Goal: Task Accomplishment & Management: Use online tool/utility

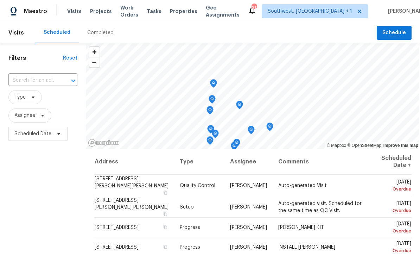
click at [92, 13] on span "Projects" at bounding box center [101, 11] width 22 height 7
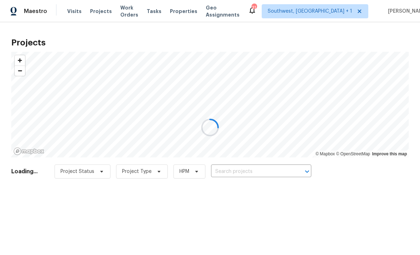
click at [256, 170] on div at bounding box center [210, 127] width 420 height 255
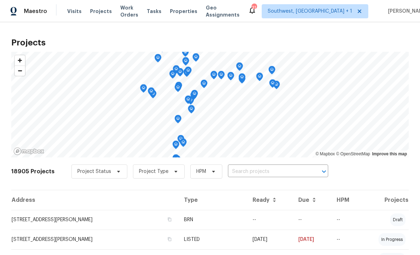
click at [254, 175] on input "text" at bounding box center [268, 171] width 81 height 11
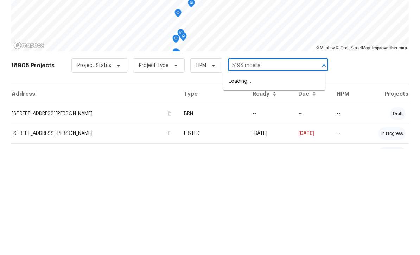
type input "5198 moeller"
click at [281, 182] on li "5198 Moeller Ave, Sarasota, FL 34233" at bounding box center [274, 188] width 102 height 12
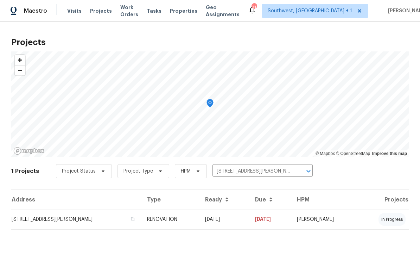
click at [224, 226] on td "08/05/25" at bounding box center [225, 220] width 50 height 20
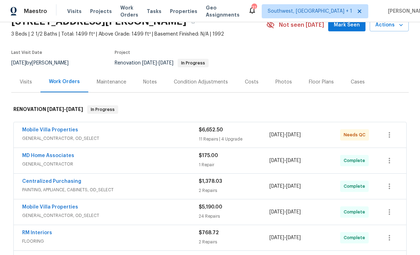
scroll to position [44, 0]
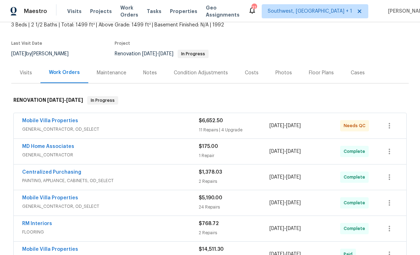
click at [49, 120] on link "Mobile Villa Properties" at bounding box center [50, 120] width 56 height 5
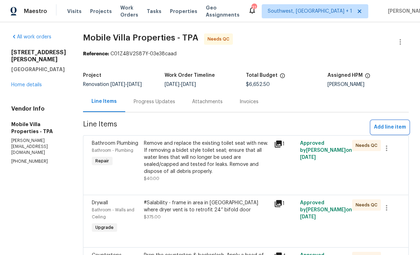
click at [393, 126] on span "Add line item" at bounding box center [390, 127] width 32 height 9
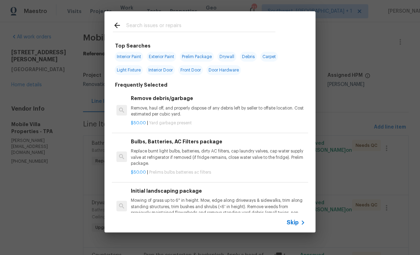
click at [294, 221] on span "Skip" at bounding box center [293, 222] width 12 height 7
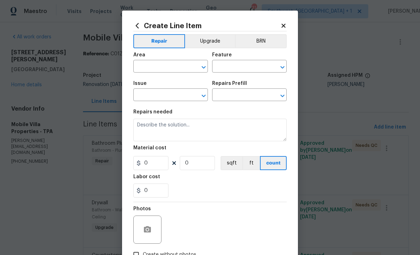
click at [142, 69] on input "text" at bounding box center [160, 67] width 55 height 11
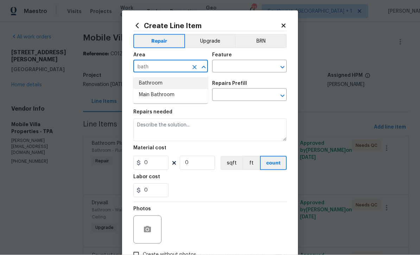
click at [145, 83] on li "Bathroom" at bounding box center [170, 83] width 75 height 12
type input "Bathroom"
click at [251, 69] on input "text" at bounding box center [239, 67] width 55 height 11
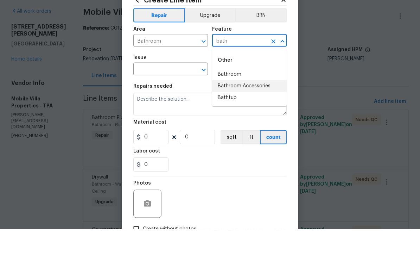
click at [262, 106] on li "Bathroom Accessories" at bounding box center [249, 112] width 75 height 12
type input "Bathroom Accessories"
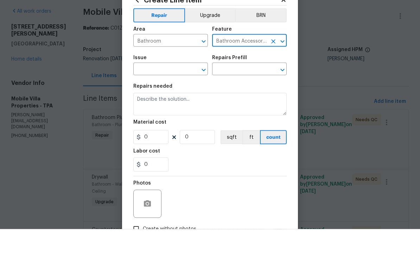
click at [148, 90] on input "text" at bounding box center [160, 95] width 55 height 11
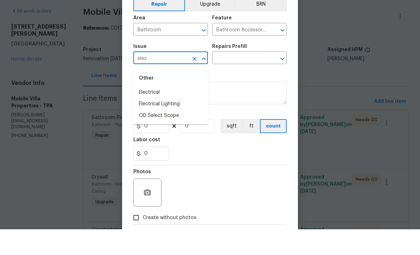
scroll to position [11, 0]
click at [149, 113] on li "Electrical" at bounding box center [170, 119] width 75 height 12
type input "Electrical"
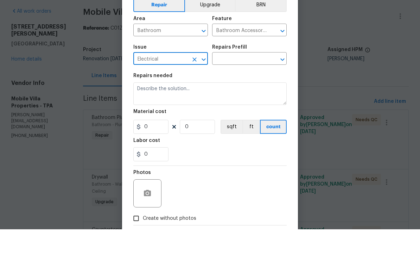
click at [255, 80] on input "text" at bounding box center [239, 85] width 55 height 11
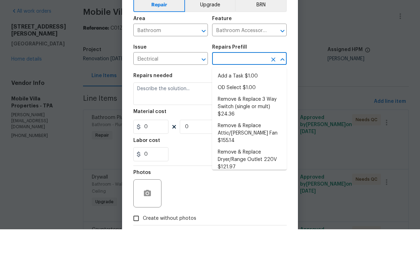
click at [256, 96] on li "Add a Task $1.00" at bounding box center [249, 102] width 75 height 12
type input "Add a Task $1.00"
type textarea "HPM to detail"
type input "1"
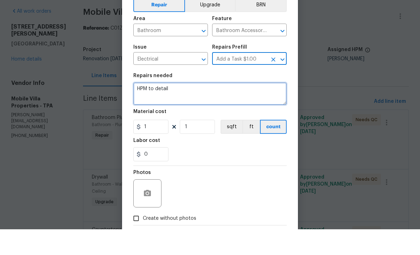
click at [238, 108] on textarea "HPM to detail" at bounding box center [209, 119] width 153 height 23
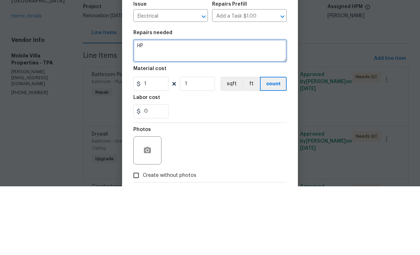
type textarea "H"
click at [138, 108] on textarea "Remove cranks from windows, screw closed, install blank plates over holes. Inst…" at bounding box center [209, 119] width 153 height 23
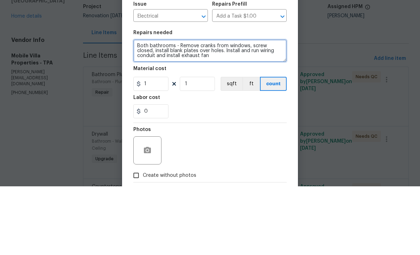
type textarea "Both bathrooms - Remove cranks from windows, screw closed, install blank plates…"
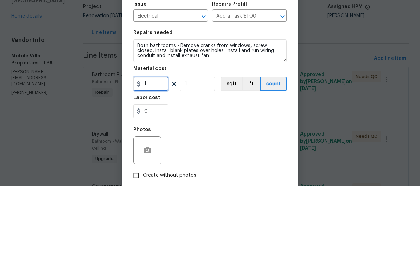
click at [151, 145] on input "1" at bounding box center [150, 152] width 35 height 14
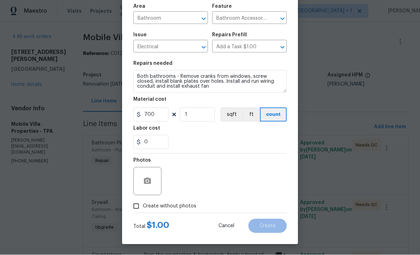
scroll to position [50, 0]
type input "700"
click at [131, 207] on input "Create without photos" at bounding box center [136, 206] width 13 height 13
click at [140, 208] on input "Create without photos" at bounding box center [136, 206] width 13 height 13
checkbox input "false"
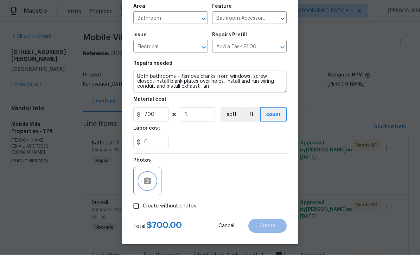
click at [142, 180] on button "button" at bounding box center [147, 181] width 17 height 17
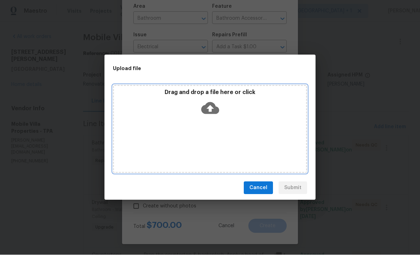
click at [212, 107] on icon at bounding box center [210, 108] width 18 height 12
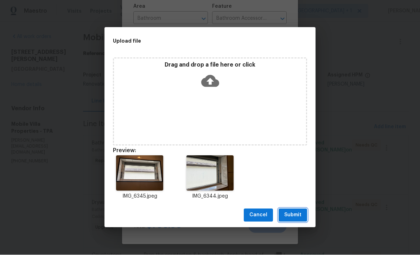
click at [299, 220] on button "Submit" at bounding box center [293, 215] width 29 height 13
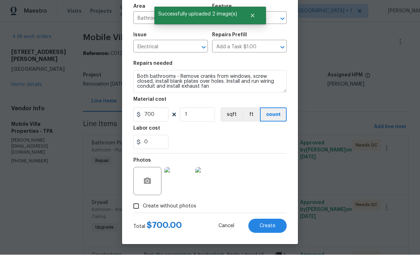
click at [272, 224] on span "Create" at bounding box center [268, 226] width 16 height 5
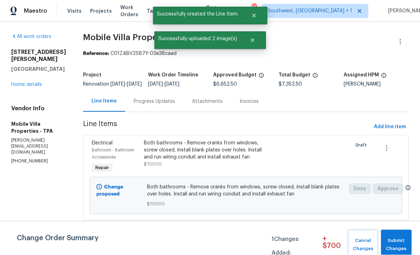
scroll to position [0, 0]
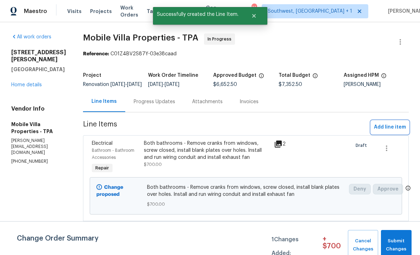
click at [386, 132] on span "Add line item" at bounding box center [390, 127] width 32 height 9
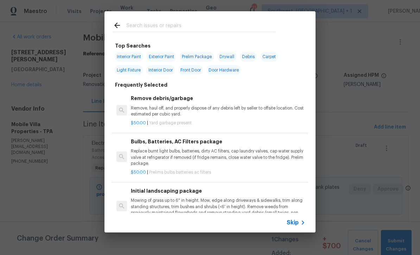
click at [296, 226] on span "Skip" at bounding box center [293, 222] width 12 height 7
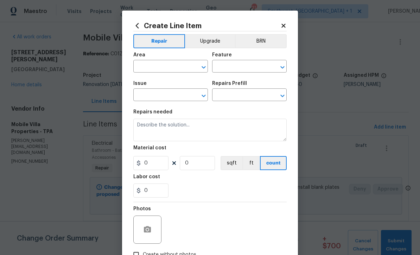
click at [284, 27] on icon at bounding box center [284, 26] width 4 height 4
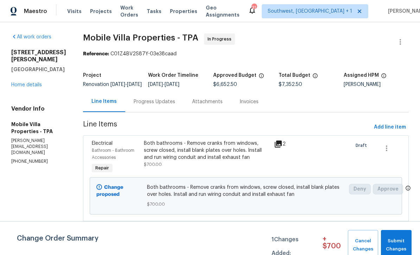
click at [134, 105] on div "Progress Updates" at bounding box center [155, 101] width 42 height 7
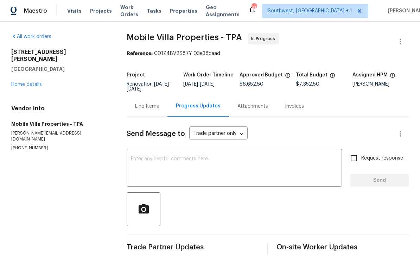
click at [143, 103] on div "Line Items" at bounding box center [147, 106] width 24 height 7
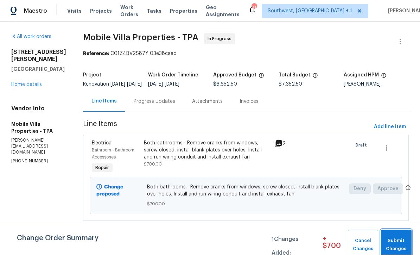
click at [398, 244] on span "Submit Changes" at bounding box center [397, 245] width 24 height 16
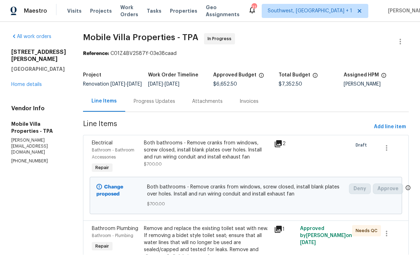
click at [16, 87] on link "Home details" at bounding box center [26, 84] width 31 height 5
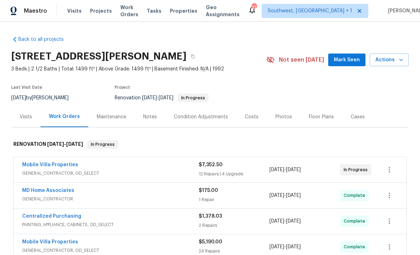
click at [143, 114] on div "Notes" at bounding box center [150, 117] width 14 height 7
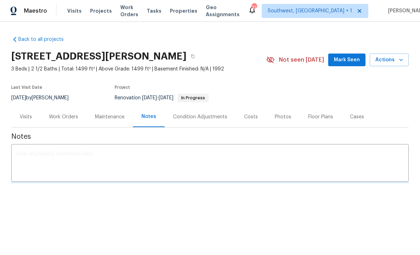
scroll to position [0, 0]
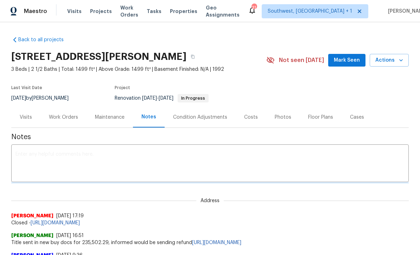
click at [273, 148] on div "x ​" at bounding box center [210, 164] width 398 height 36
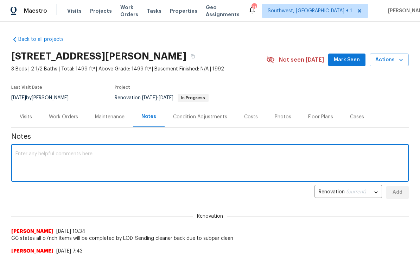
scroll to position [0, 0]
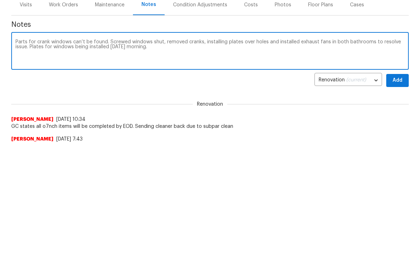
type textarea "Parts for crank windows can’t be found. Screwed windows shut, removed cranks, i…"
click at [398, 188] on span "Add" at bounding box center [397, 192] width 11 height 9
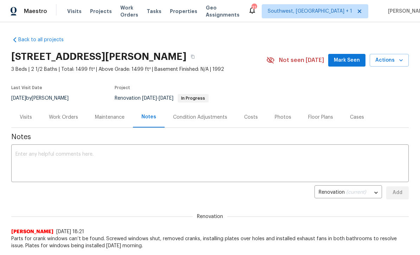
click at [285, 120] on div "Photos" at bounding box center [283, 117] width 17 height 7
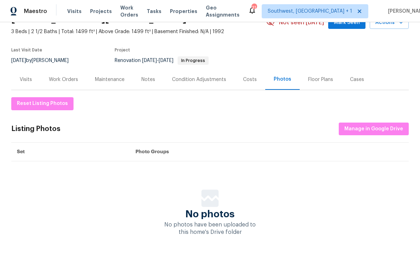
scroll to position [37, 0]
click at [370, 130] on span "Manage in Google Drive" at bounding box center [374, 129] width 59 height 9
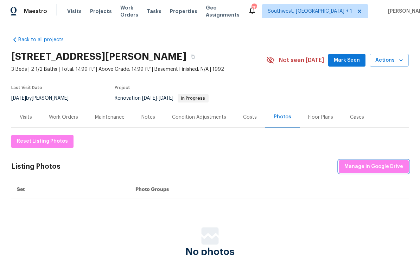
scroll to position [0, 0]
click at [96, 8] on span "Projects" at bounding box center [101, 11] width 22 height 7
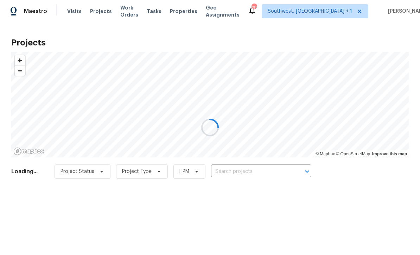
click at [260, 173] on div at bounding box center [210, 127] width 420 height 255
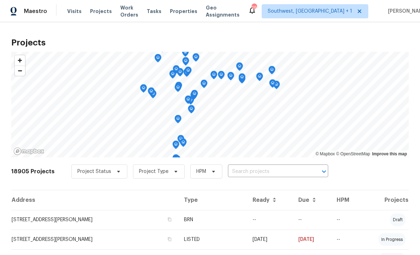
click at [263, 172] on input "text" at bounding box center [268, 171] width 81 height 11
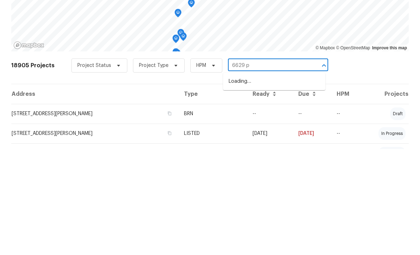
type input "6629 pi"
click at [281, 182] on li "6629 Pineview Ter # 5-201, Bradenton, FL 34203" at bounding box center [274, 188] width 102 height 12
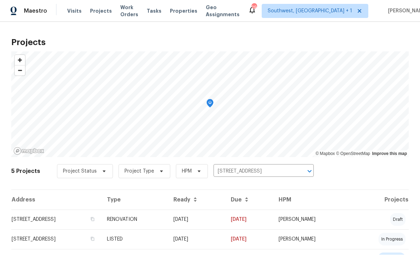
scroll to position [0, 0]
click at [225, 219] on td "09/03/25" at bounding box center [196, 220] width 57 height 20
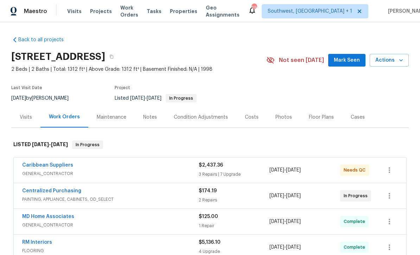
click at [106, 120] on div "Maintenance" at bounding box center [112, 117] width 30 height 7
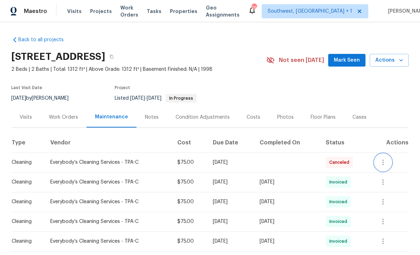
click at [385, 164] on icon "button" at bounding box center [383, 162] width 8 height 8
click at [371, 100] on div at bounding box center [210, 127] width 420 height 255
click at [386, 167] on button "button" at bounding box center [383, 162] width 17 height 17
click at [376, 189] on ul "Message vendor View details Edit schedule" at bounding box center [389, 174] width 49 height 40
click at [381, 98] on div at bounding box center [210, 127] width 420 height 255
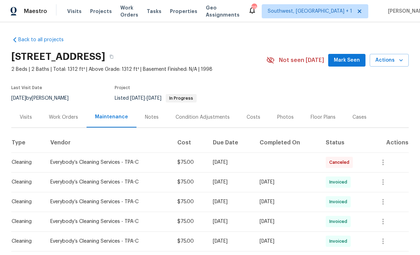
click at [282, 119] on div "Photos" at bounding box center [285, 117] width 17 height 7
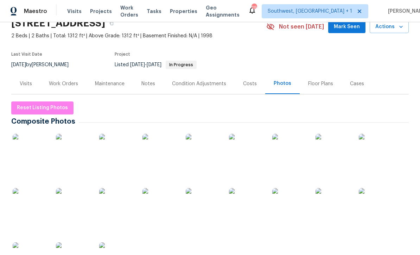
scroll to position [42, 0]
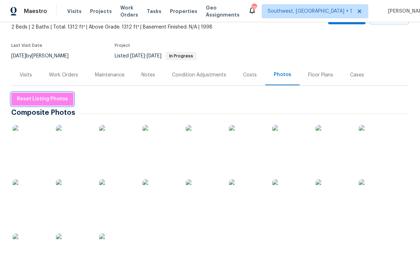
click at [44, 100] on span "Reset Listing Photos" at bounding box center [42, 99] width 51 height 9
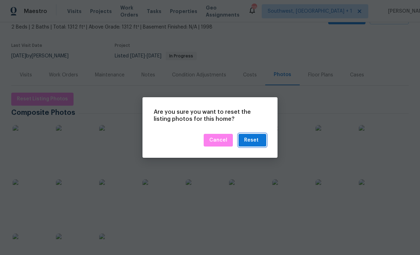
click at [253, 143] on div "Reset" at bounding box center [251, 140] width 14 height 9
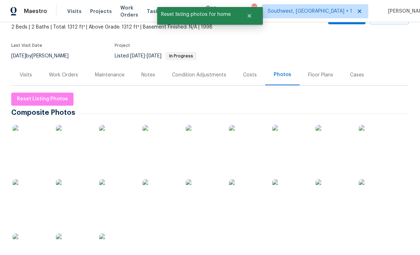
scroll to position [0, 0]
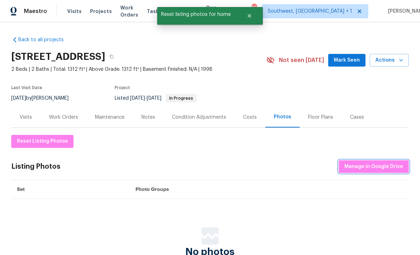
click at [364, 170] on span "Manage in Google Drive" at bounding box center [374, 166] width 59 height 9
